Goal: Check status: Check status

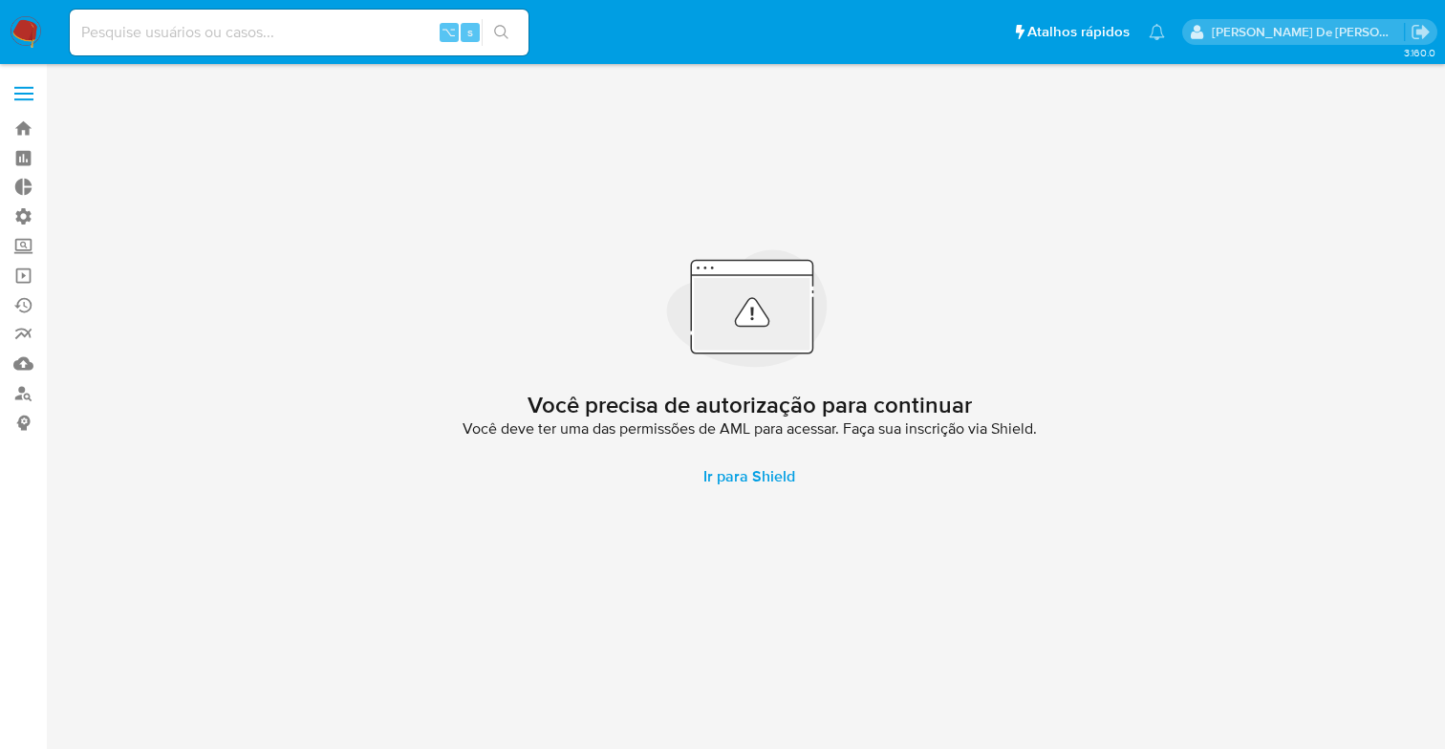
click at [239, 45] on div "⌥ s" at bounding box center [299, 33] width 459 height 46
click at [234, 33] on input at bounding box center [299, 32] width 459 height 25
paste input "2283189779"
type input "2283189779"
click at [493, 31] on button "search-icon" at bounding box center [501, 32] width 39 height 27
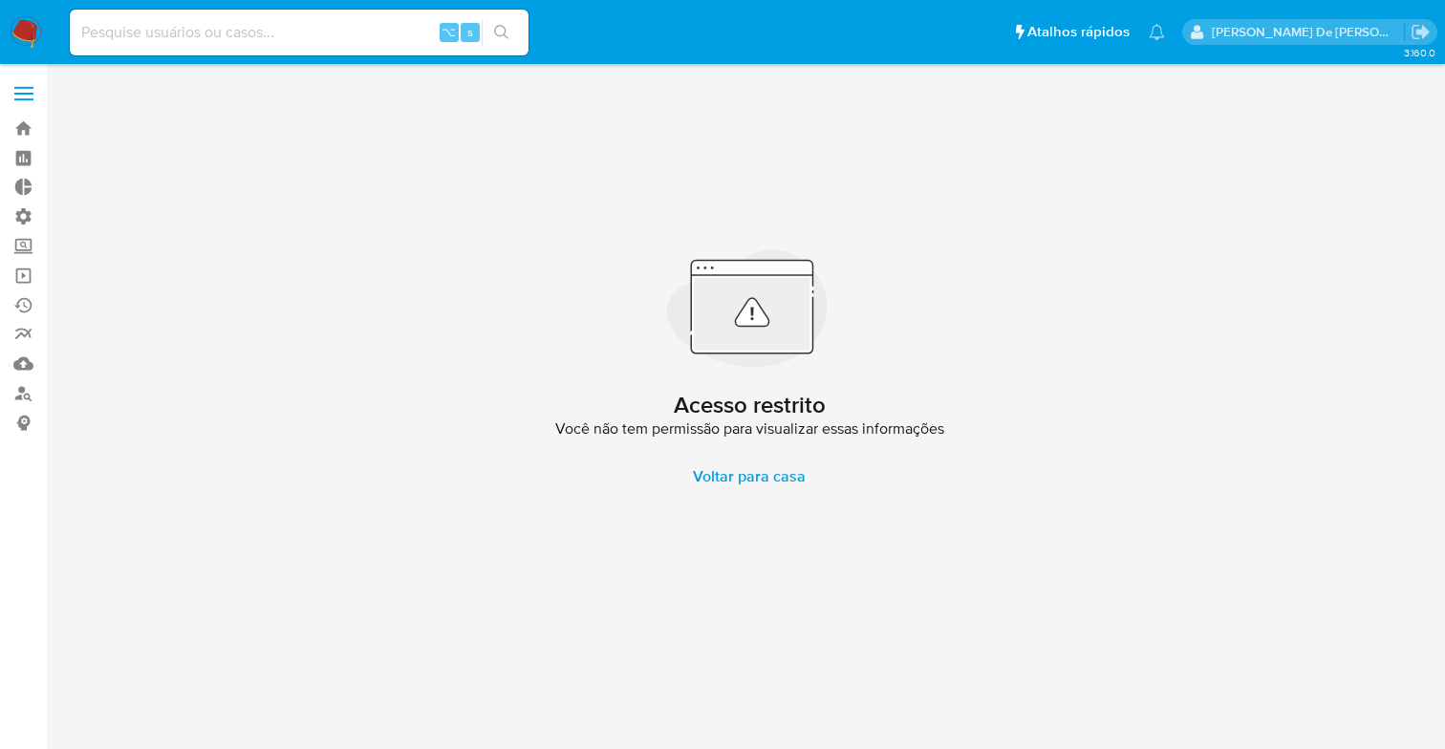
click at [245, 31] on input at bounding box center [299, 32] width 459 height 25
paste input "2283189779"
type input "2283189779"
click at [491, 28] on button "search-icon" at bounding box center [501, 32] width 39 height 27
click at [24, 95] on label at bounding box center [24, 94] width 48 height 40
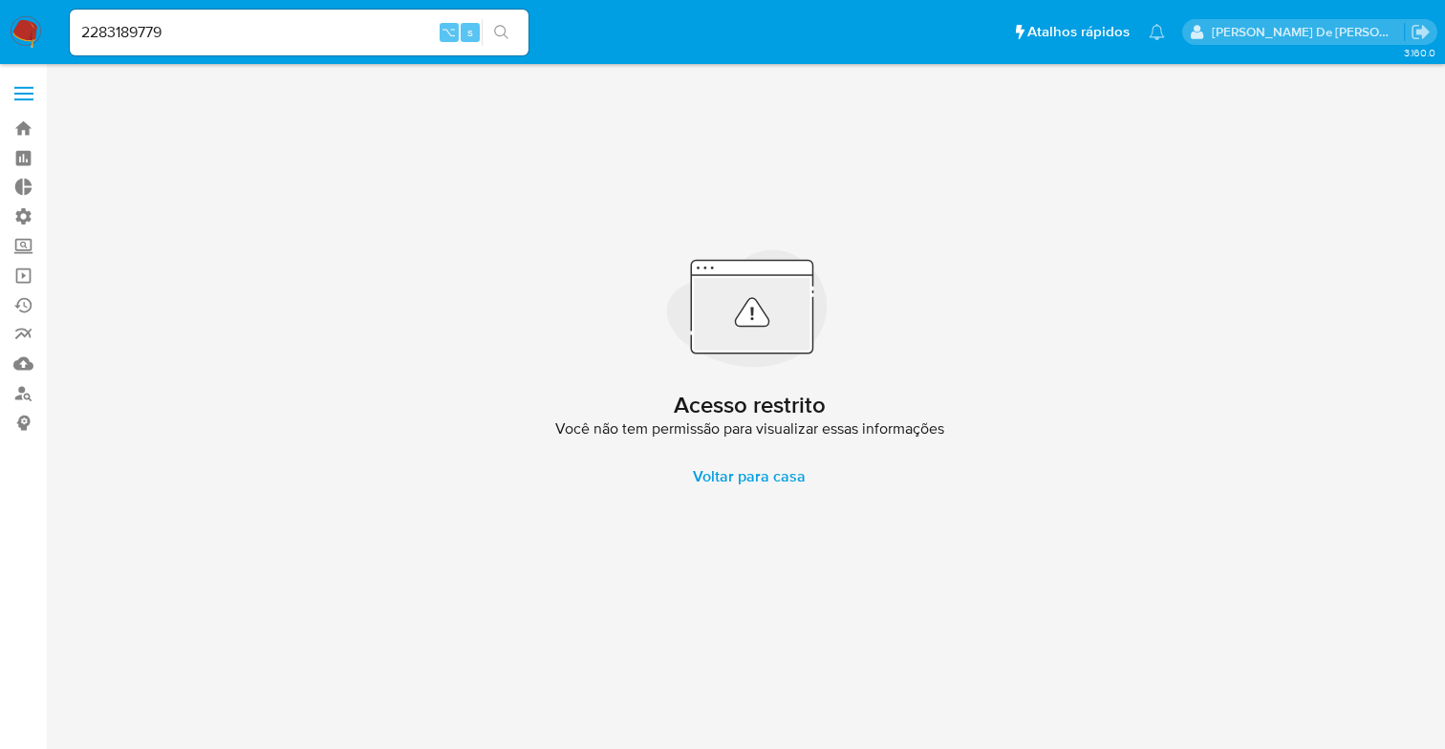
click at [0, 0] on input "checkbox" at bounding box center [0, 0] width 0 height 0
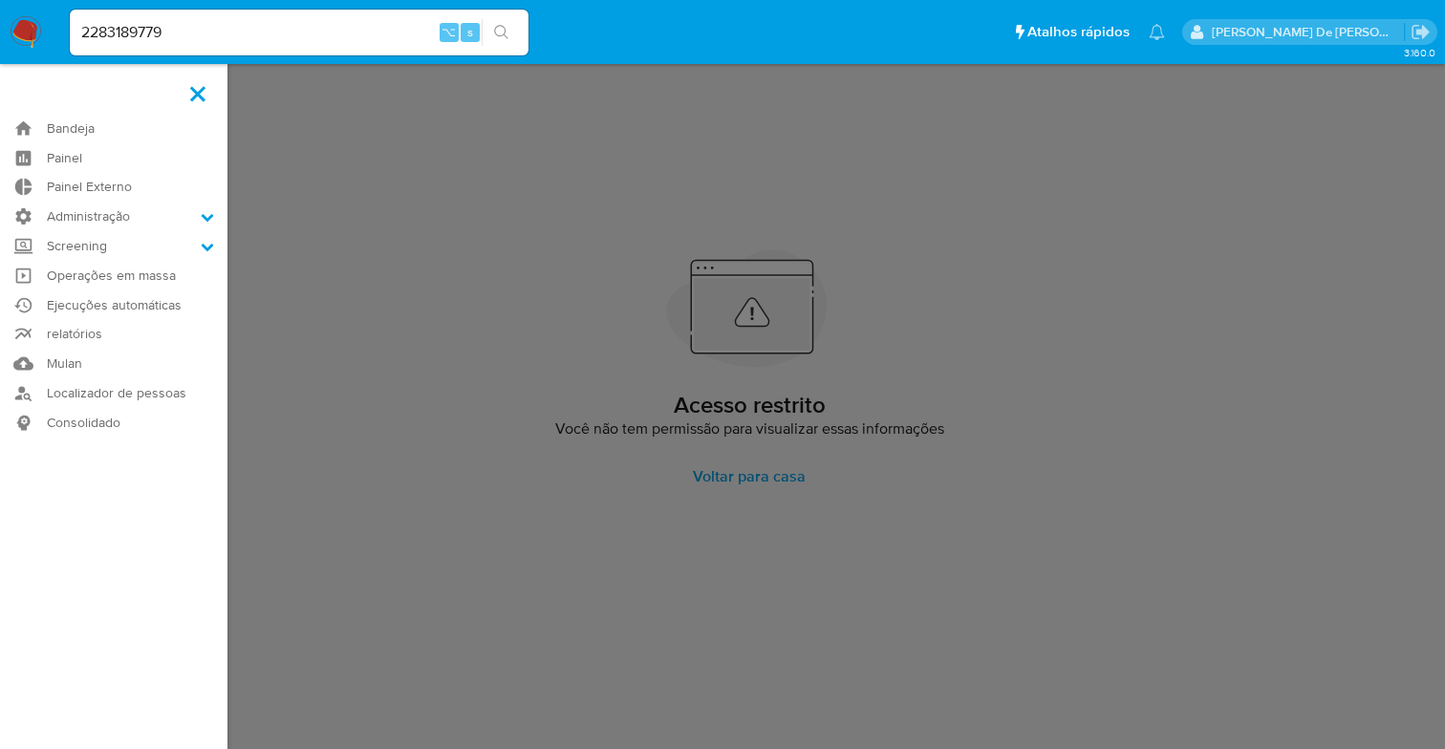
click at [130, 51] on div "2283189779 ⌥ s" at bounding box center [299, 33] width 459 height 46
drag, startPoint x: 508, startPoint y: 32, endPoint x: 460, endPoint y: 27, distance: 49.1
click at [503, 32] on icon "search-icon" at bounding box center [501, 32] width 15 height 15
click at [453, 175] on label at bounding box center [722, 374] width 1445 height 749
click at [0, 0] on input "checkbox" at bounding box center [0, 0] width 0 height 0
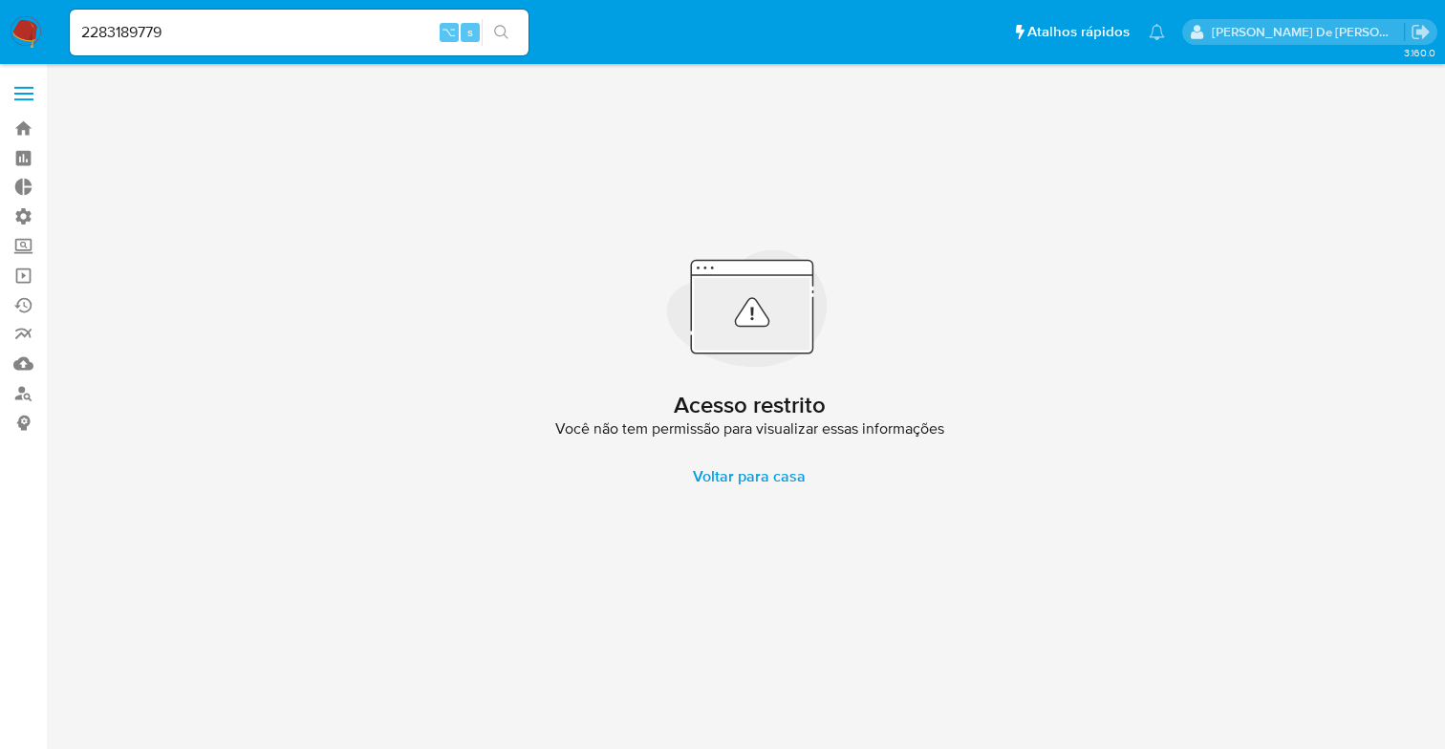
click at [496, 34] on icon "search-icon" at bounding box center [501, 32] width 14 height 14
click at [30, 128] on link "Bandeja" at bounding box center [113, 129] width 227 height 30
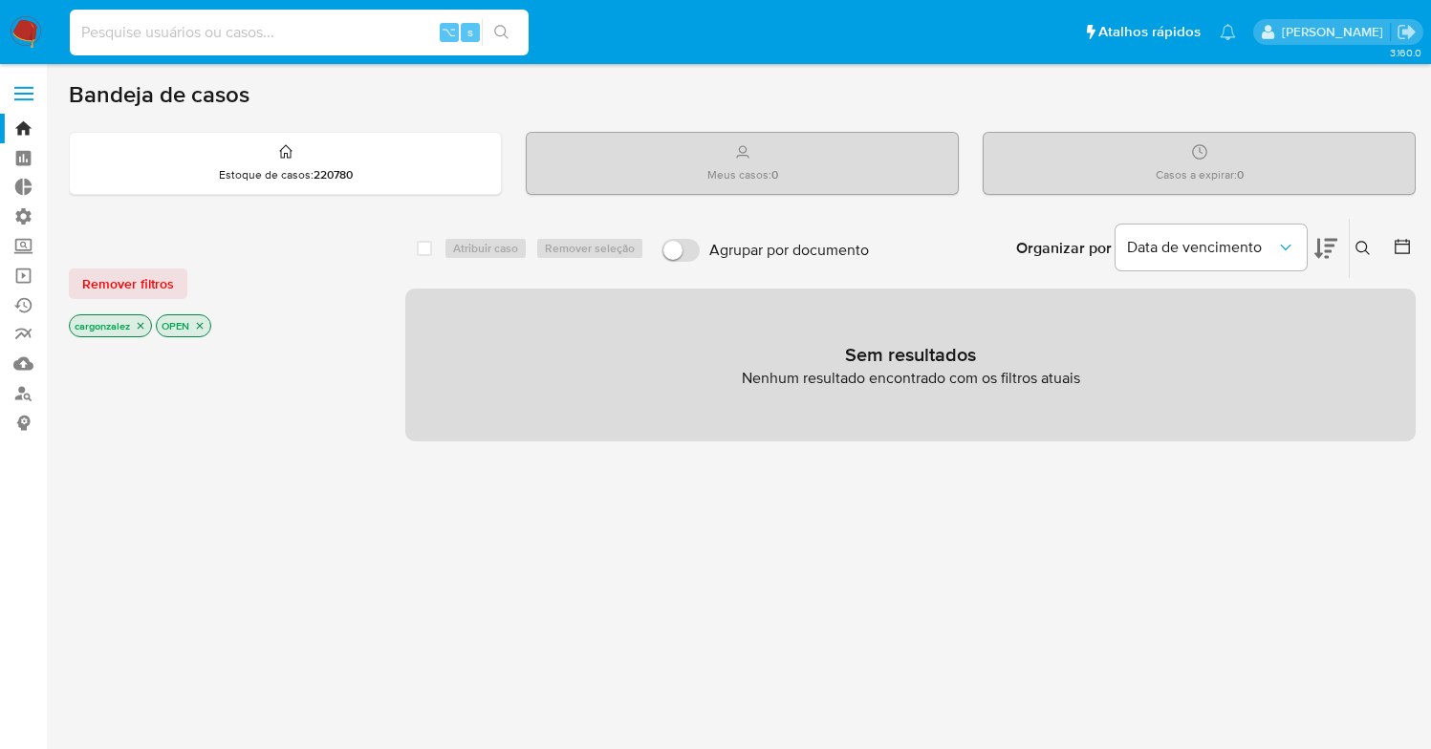
click at [290, 26] on input at bounding box center [299, 32] width 459 height 25
paste input "2283189779"
type input "2283189779"
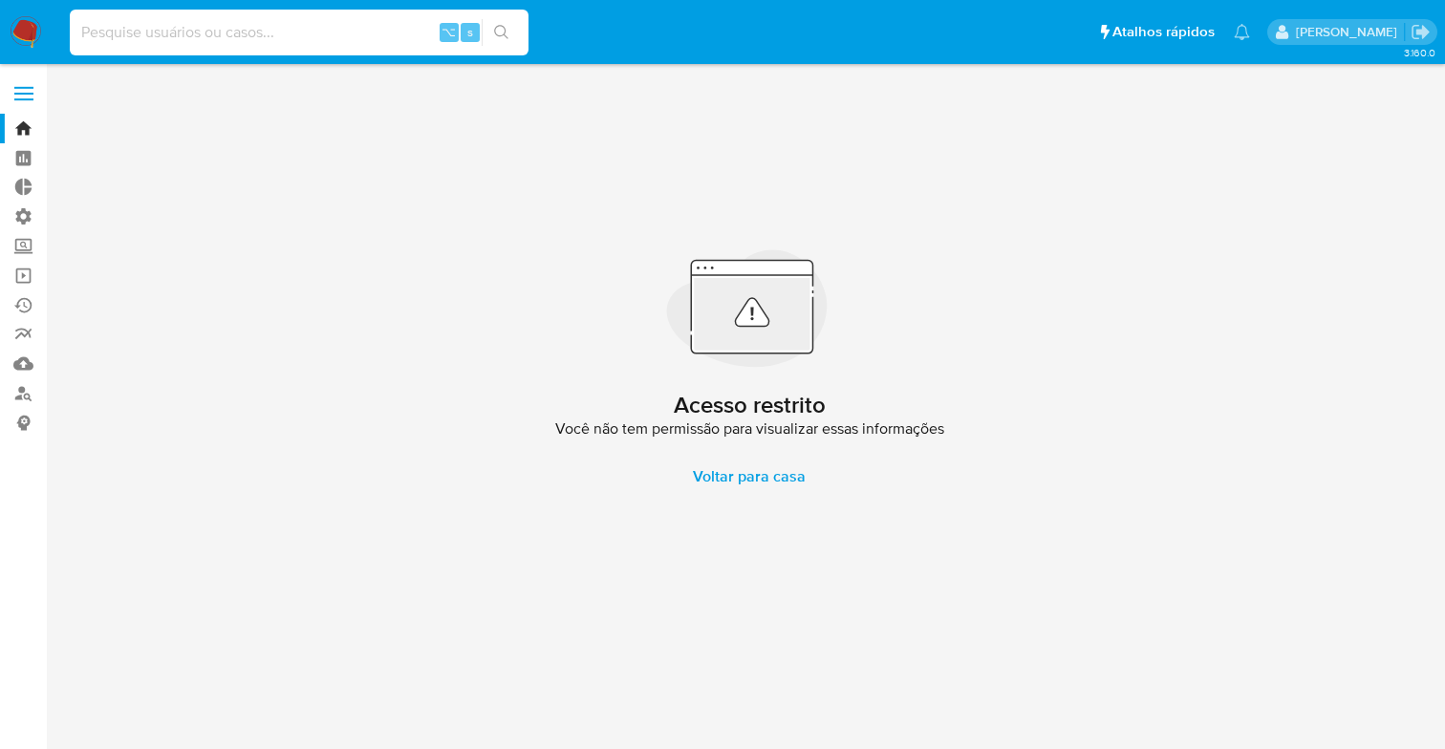
click at [295, 32] on input at bounding box center [299, 32] width 459 height 25
paste input "2283189779"
click at [514, 27] on button "search-icon" at bounding box center [501, 32] width 39 height 27
click at [386, 36] on input "2283189779" at bounding box center [299, 32] width 459 height 25
drag, startPoint x: 165, startPoint y: 44, endPoint x: 48, endPoint y: 42, distance: 117.6
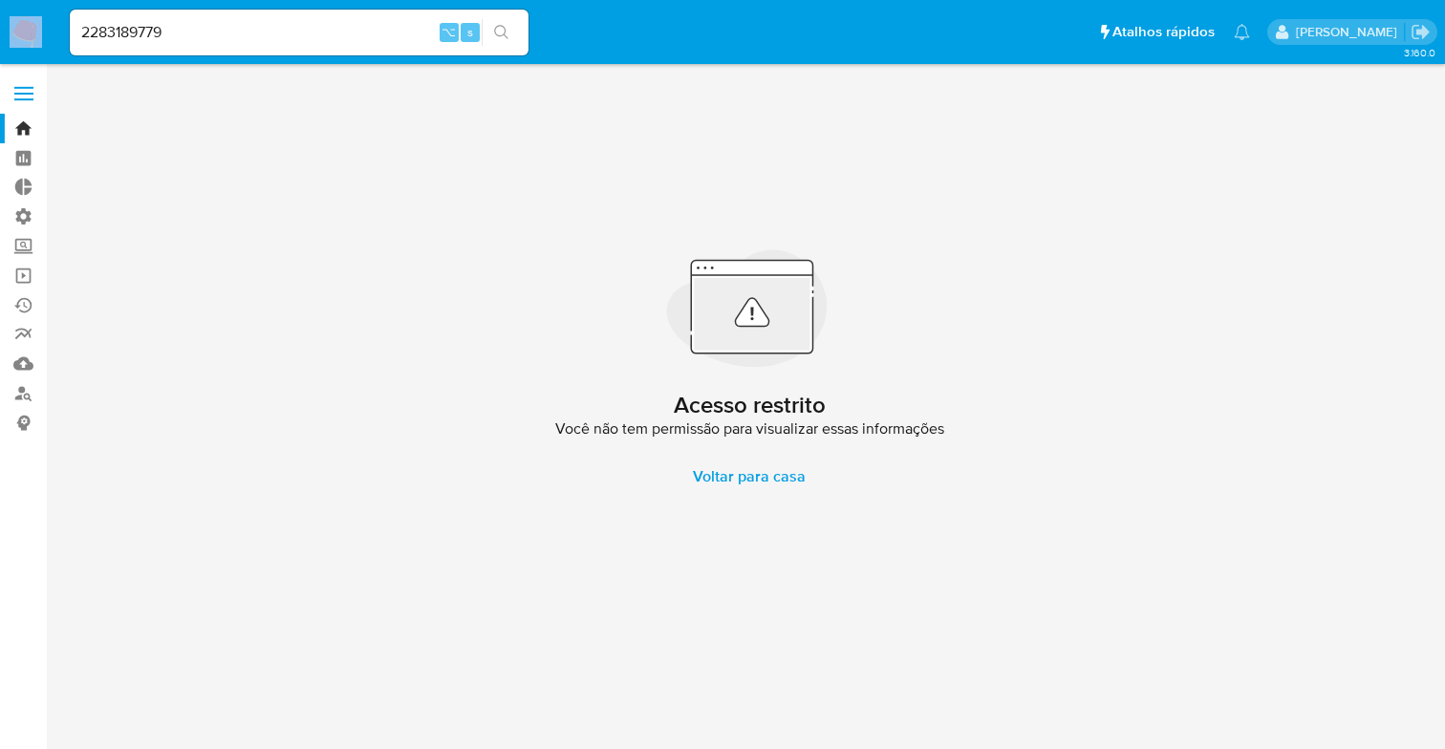
click at [48, 42] on nav "Pausado Ver notificaciones 2283189779 ⌥ s Atalhos rápidos Presiona las siguient…" at bounding box center [722, 32] width 1445 height 64
drag, startPoint x: 121, startPoint y: 33, endPoint x: 24, endPoint y: 33, distance: 97.5
click at [24, 33] on nav "Pausado Ver notificaciones 2283189779 ⌥ s Atalhos rápidos Presiona las siguient…" at bounding box center [722, 32] width 1445 height 64
paste input "10151678"
type input "2210151678"
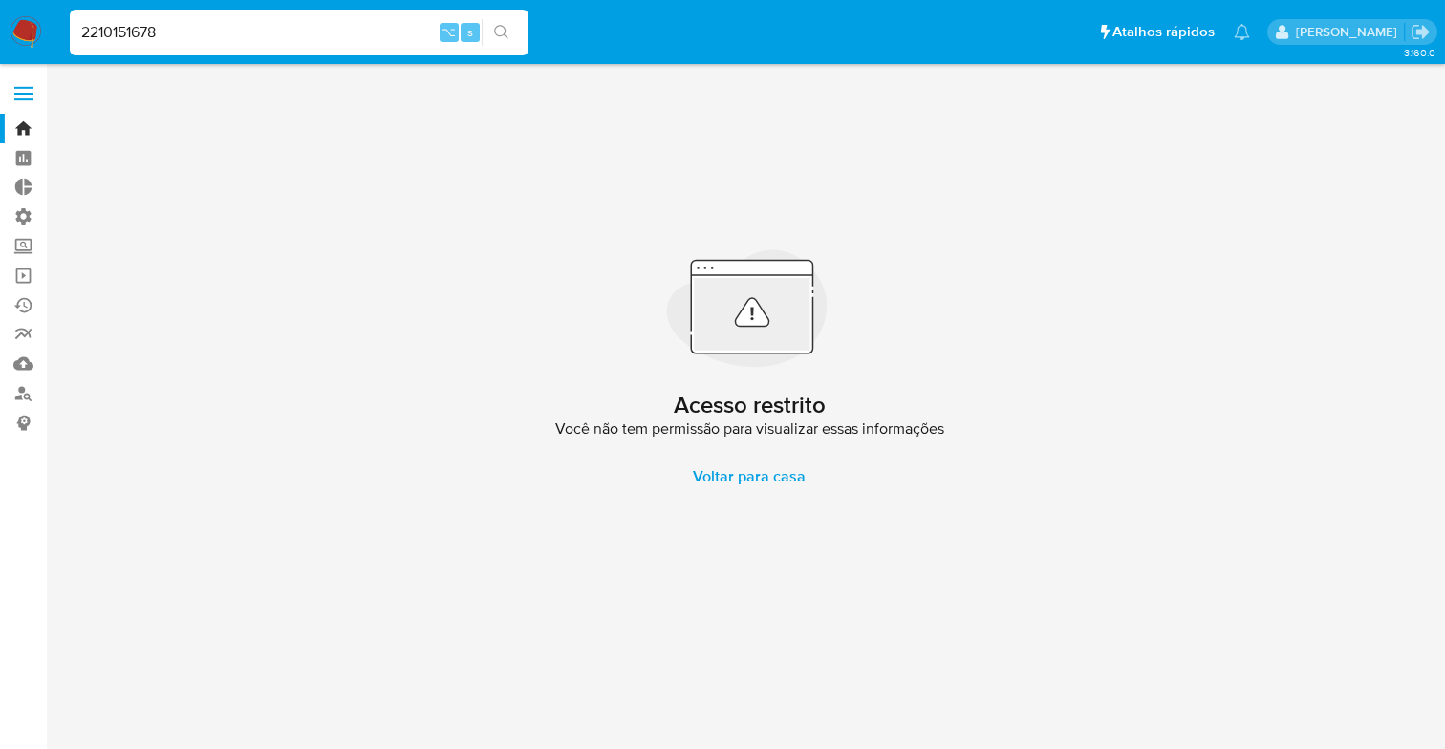
click at [500, 36] on icon "search-icon" at bounding box center [501, 32] width 15 height 15
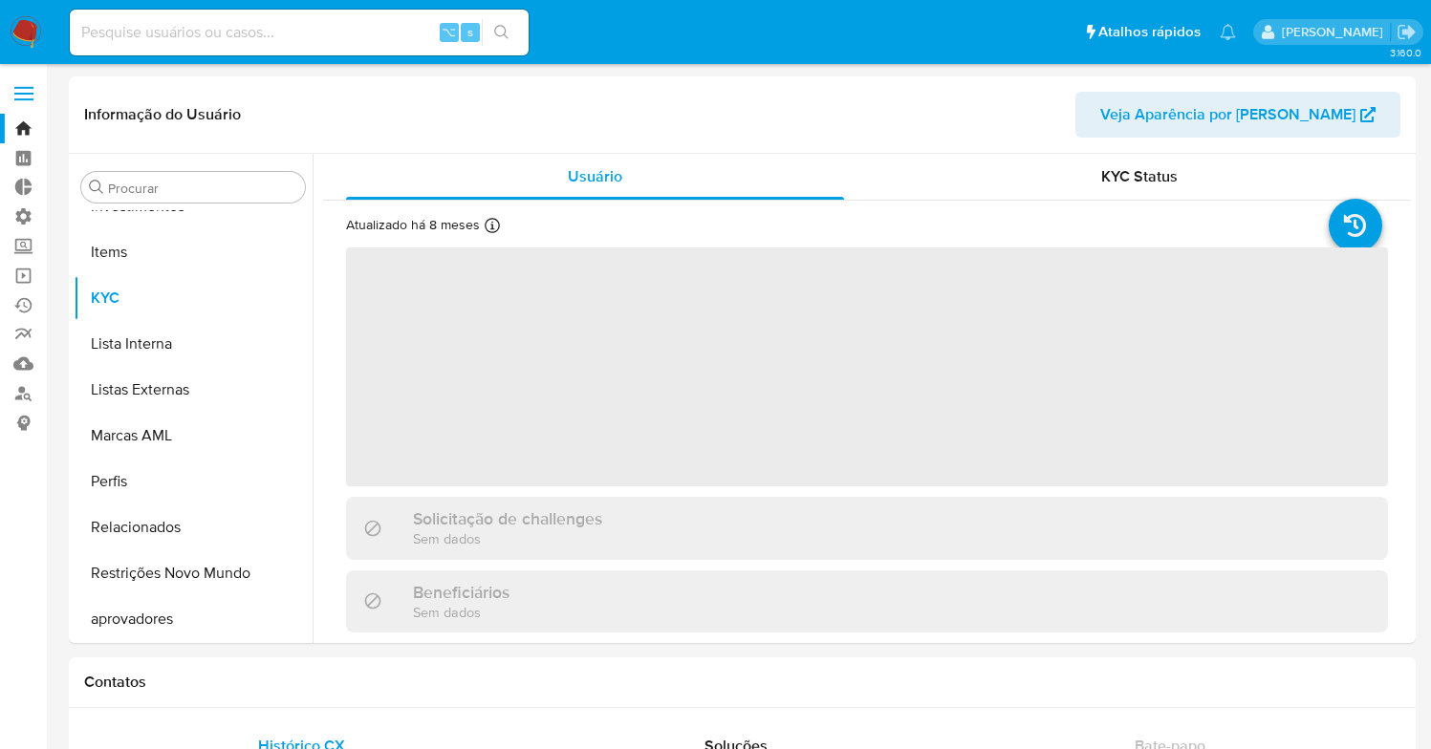
scroll to position [945, 0]
select select "10"
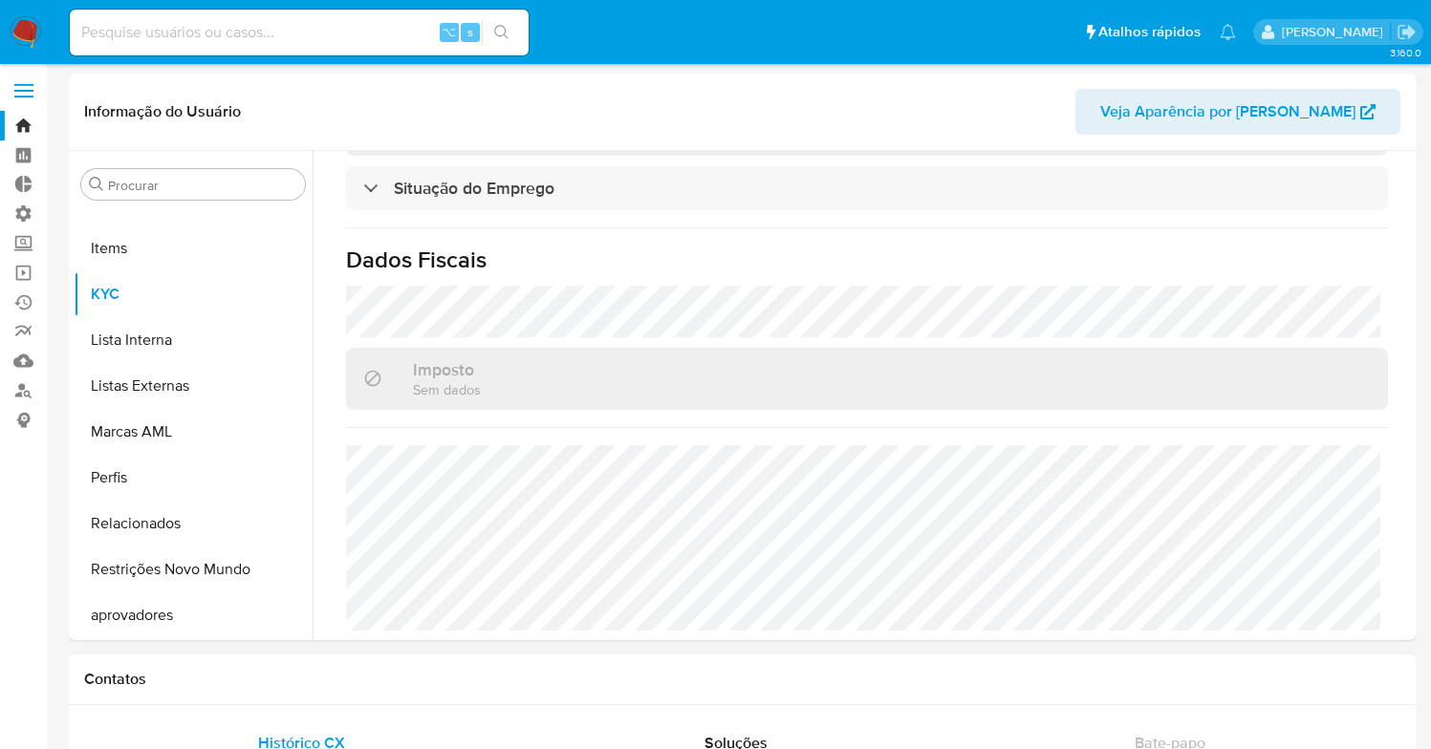
scroll to position [0, 0]
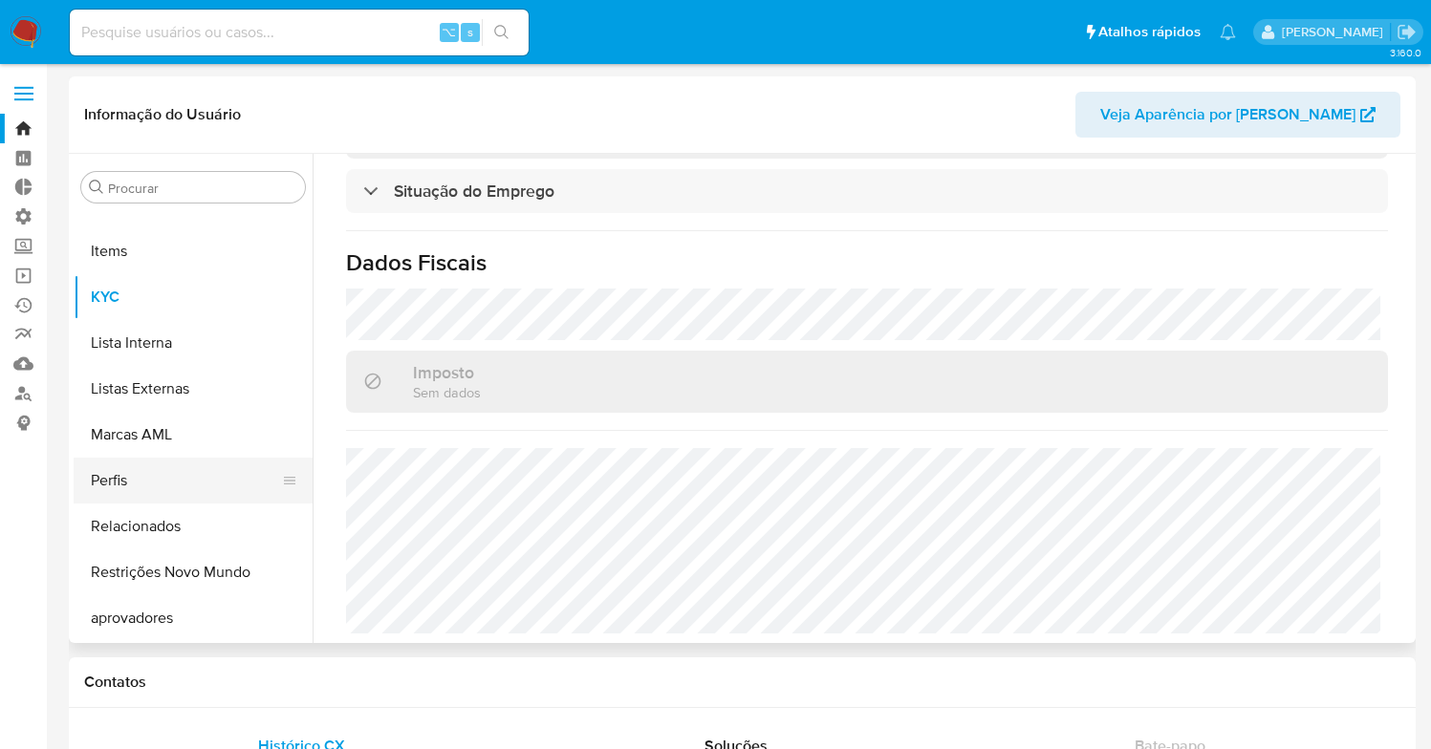
click at [252, 482] on button "Perfis" at bounding box center [186, 481] width 224 height 46
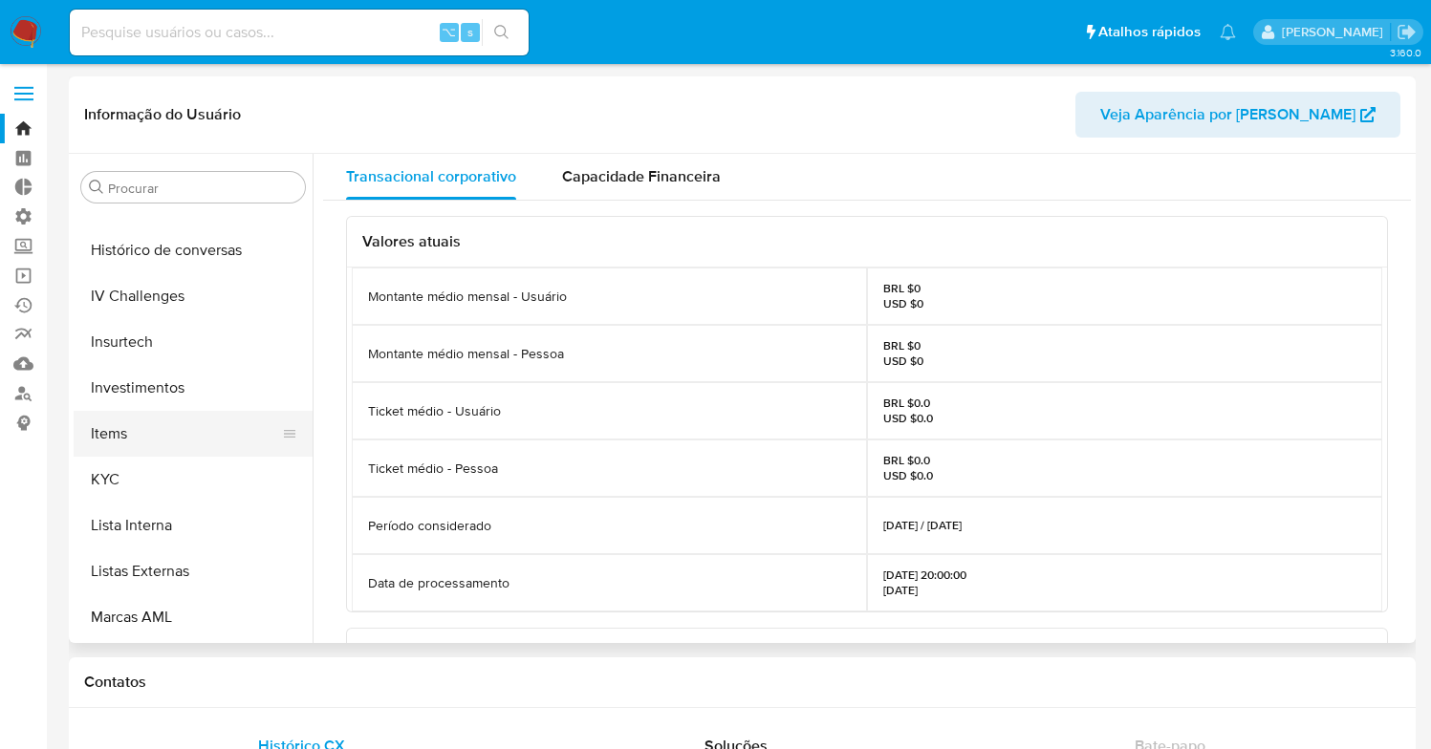
scroll to position [553, 0]
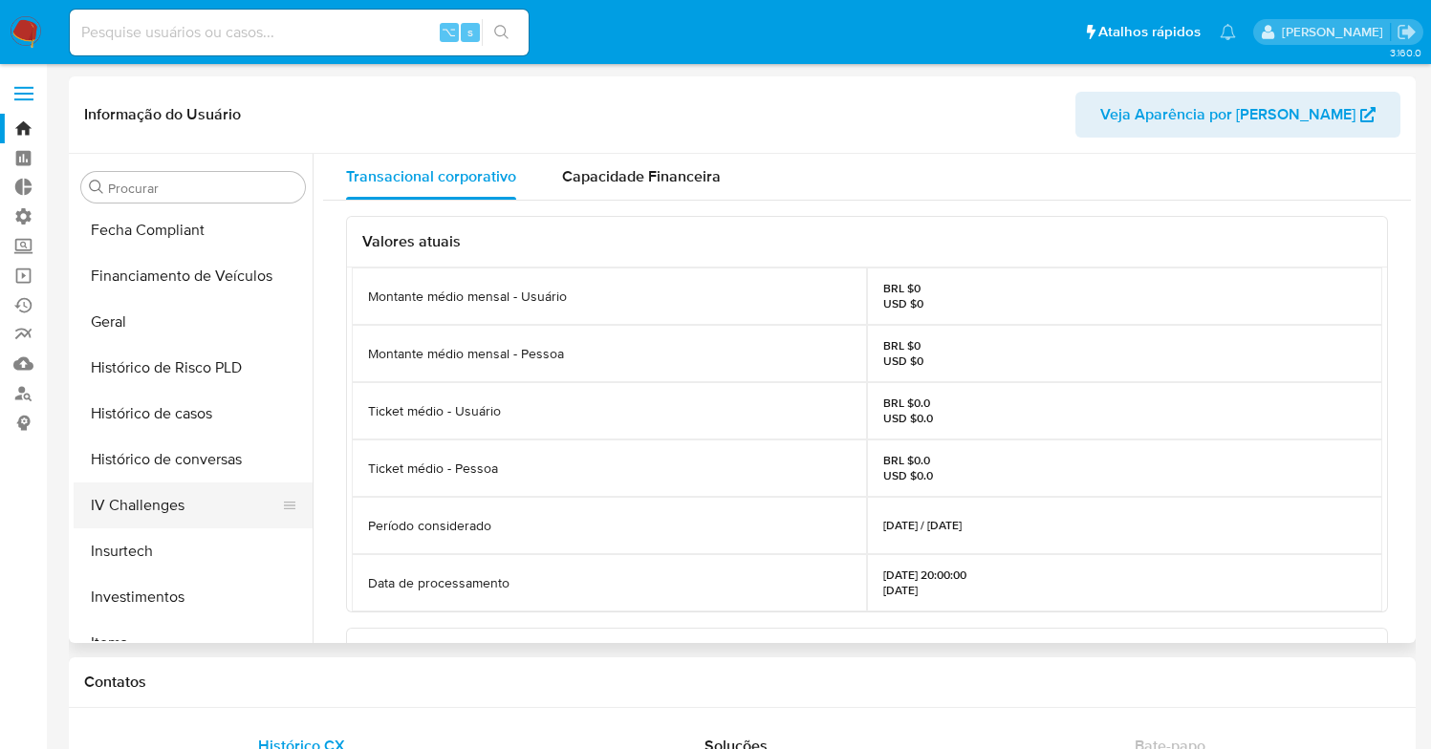
click at [211, 511] on button "IV Challenges" at bounding box center [186, 506] width 224 height 46
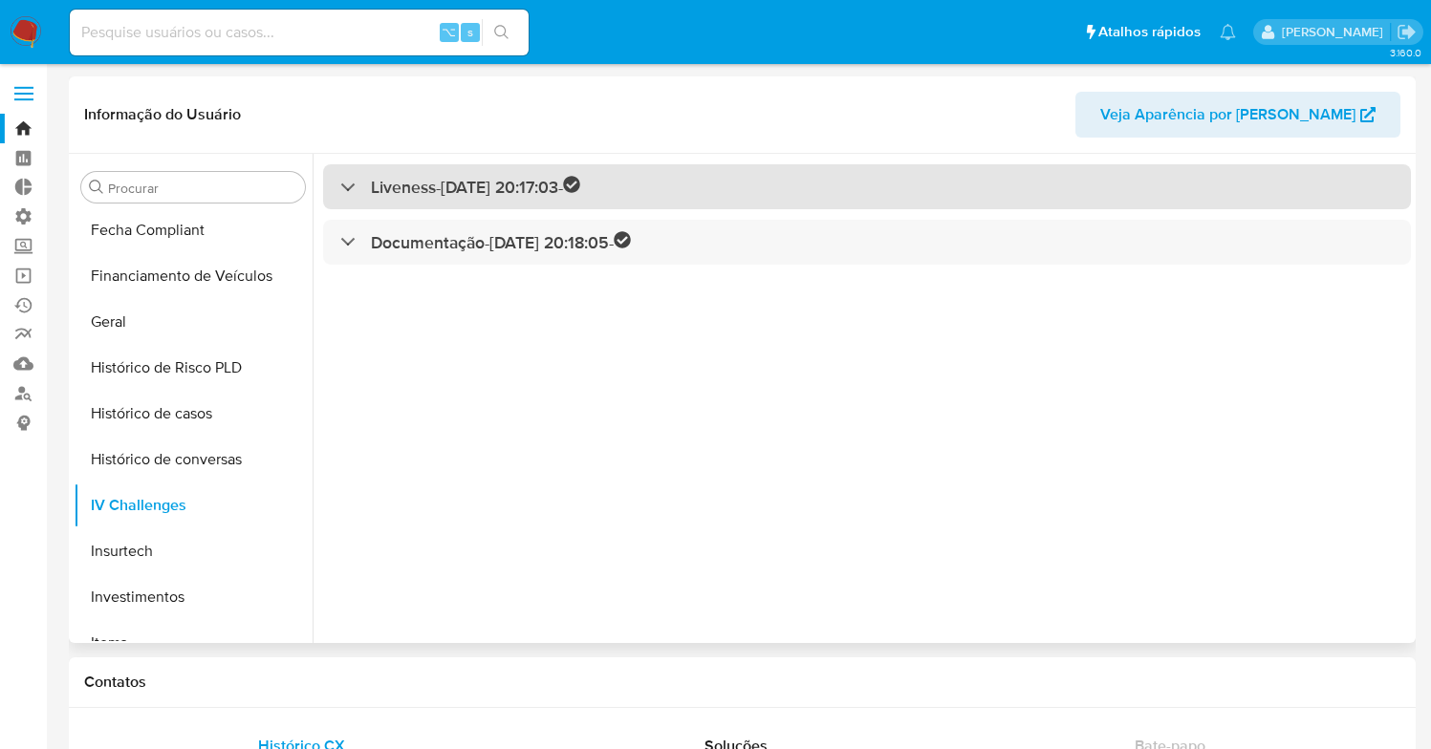
click at [420, 188] on h3 "Liveness - 12/01/2025 20:17:03 -" at bounding box center [475, 187] width 209 height 22
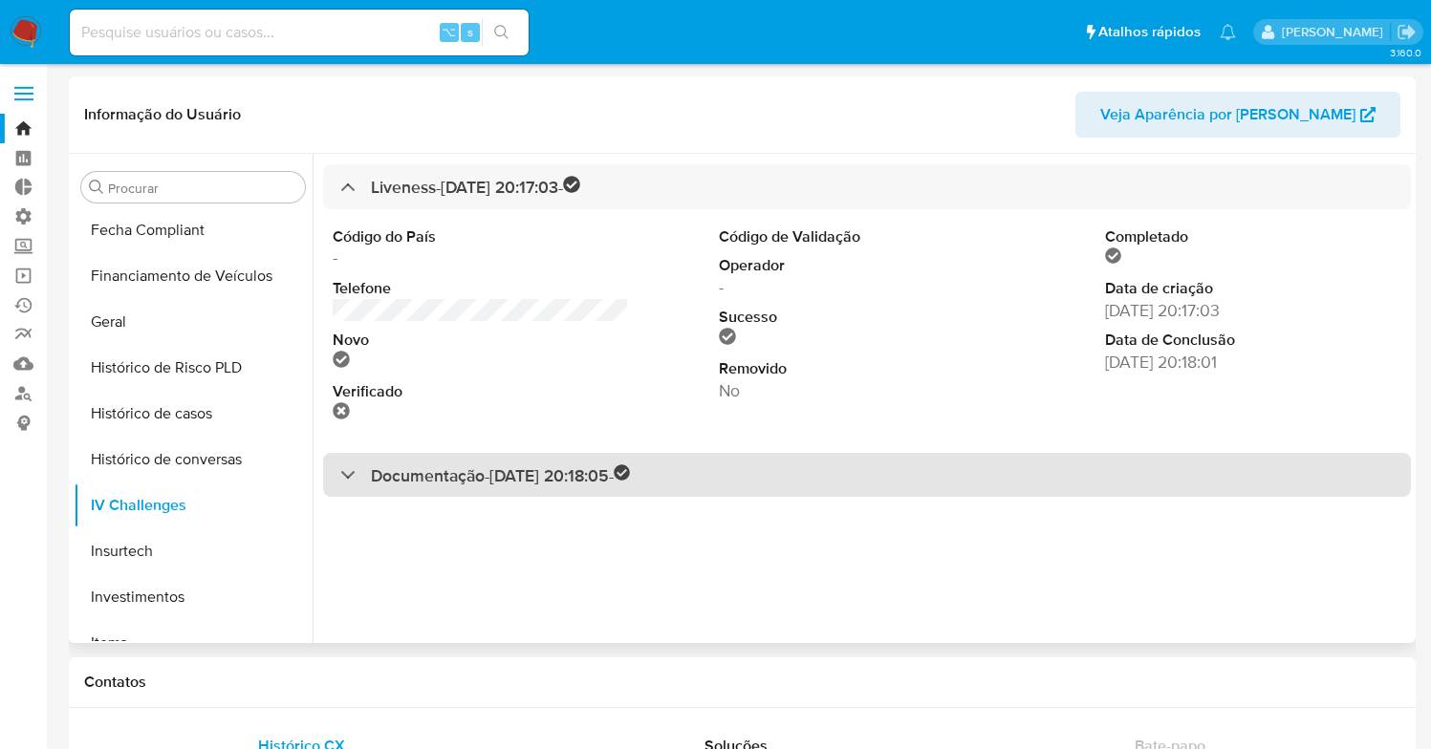
click at [514, 469] on h3 "Documentação - 12/01/2025 20:18:05 -" at bounding box center [501, 475] width 260 height 22
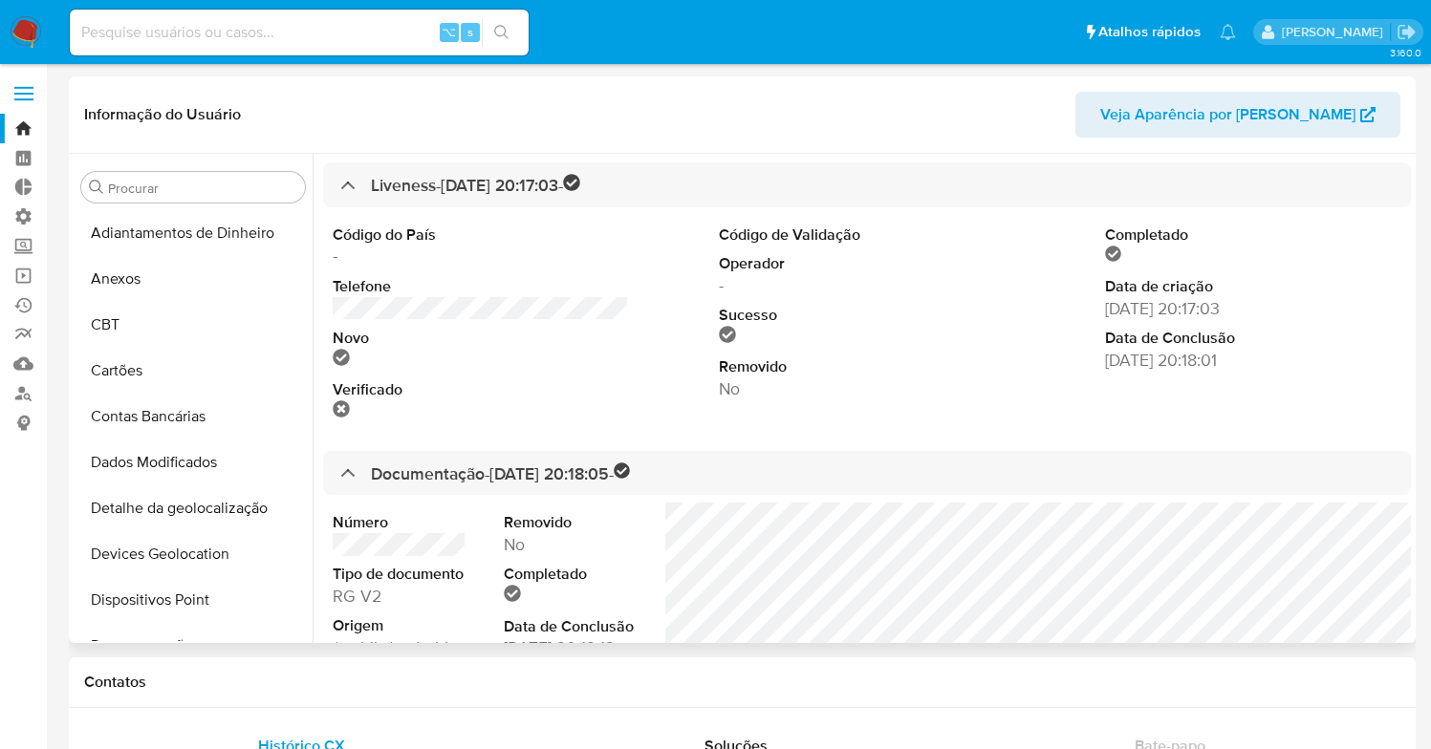
scroll to position [0, 0]
